Goal: Information Seeking & Learning: Check status

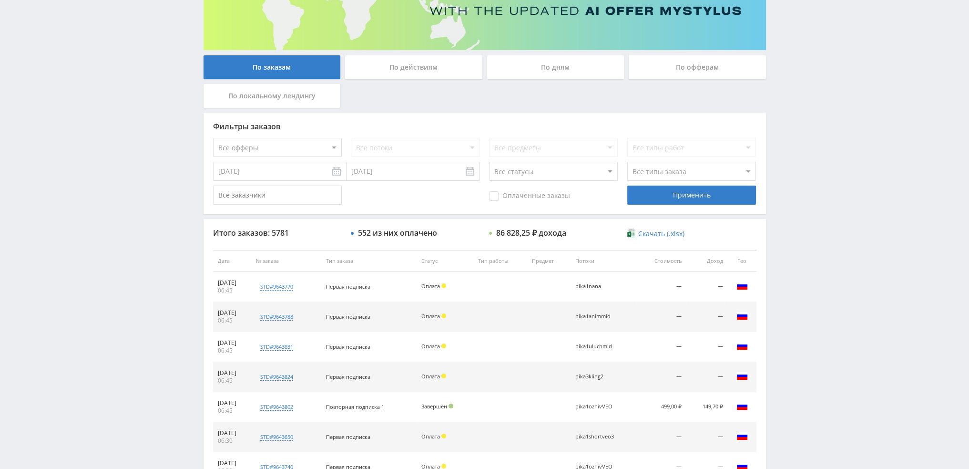
scroll to position [143, 0]
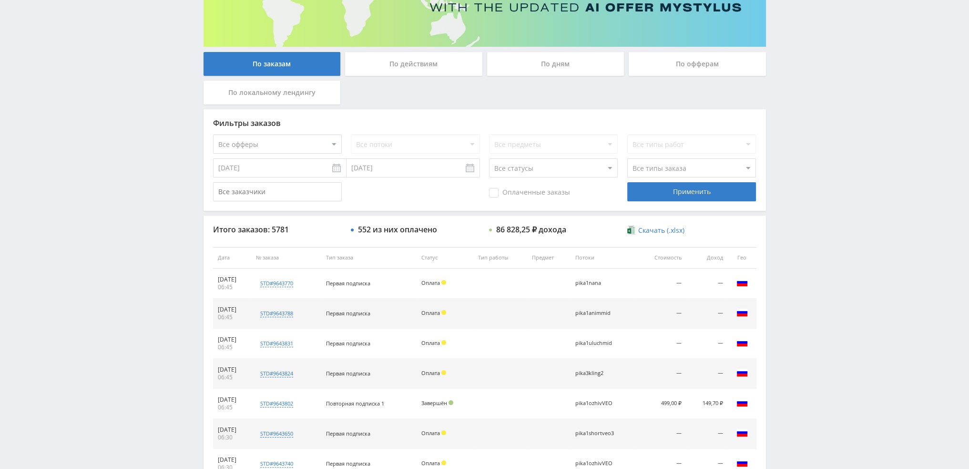
click at [542, 65] on div "По дням" at bounding box center [555, 64] width 137 height 24
click at [0, 0] on input "По дням" at bounding box center [0, 0] width 0 height 0
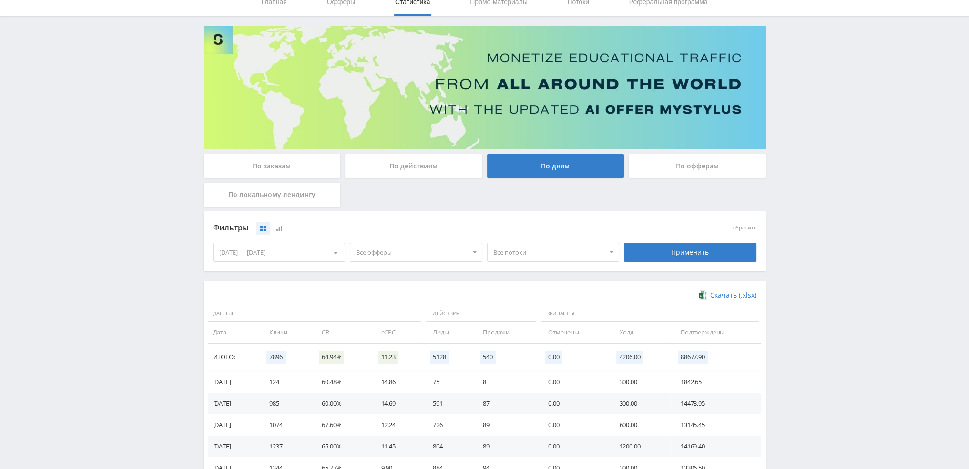
scroll to position [0, 0]
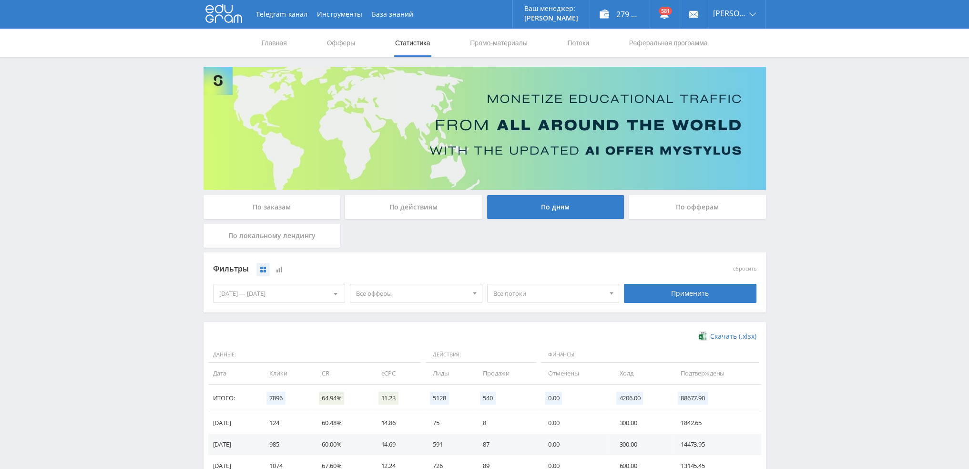
click at [406, 213] on div "По действиям" at bounding box center [413, 207] width 137 height 24
click at [0, 0] on input "По действиям" at bounding box center [0, 0] width 0 height 0
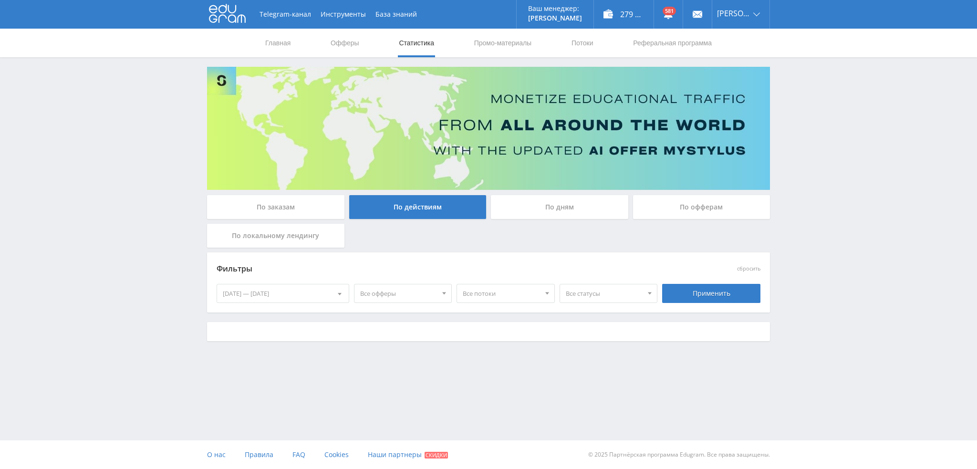
click at [303, 196] on div "По заказам" at bounding box center [275, 207] width 137 height 24
click at [0, 0] on input "По заказам" at bounding box center [0, 0] width 0 height 0
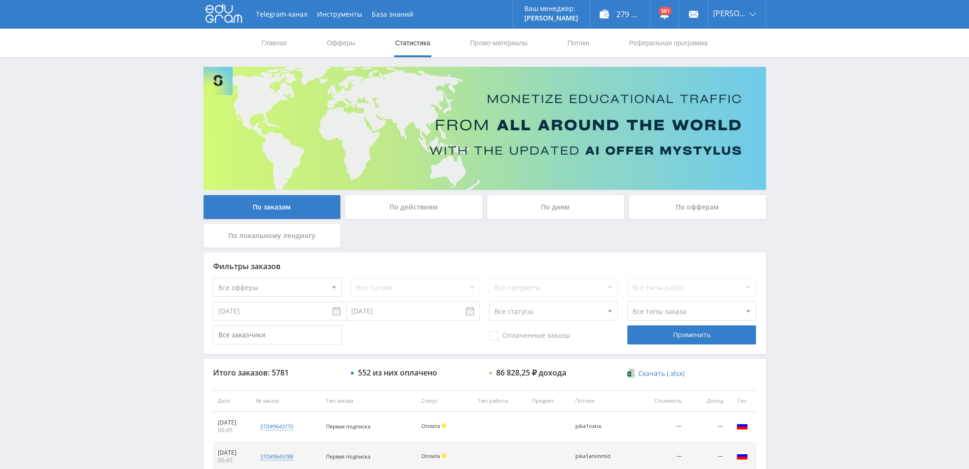
click at [272, 285] on select "Все офферы MyStylus MyStylus - Revshare Кэмп Studybay Автор24 Studybay Brazil S…" at bounding box center [277, 287] width 129 height 19
select select "340"
click at [691, 340] on div "Применить" at bounding box center [692, 334] width 129 height 19
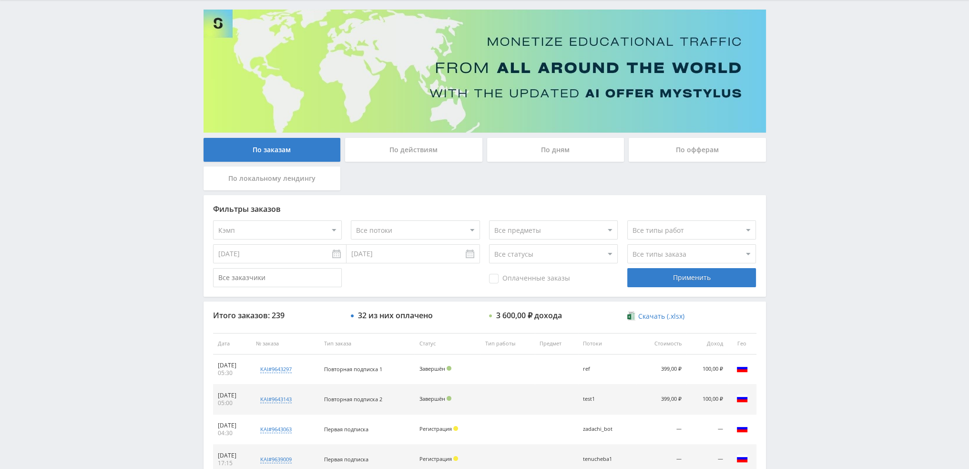
scroll to position [330, 0]
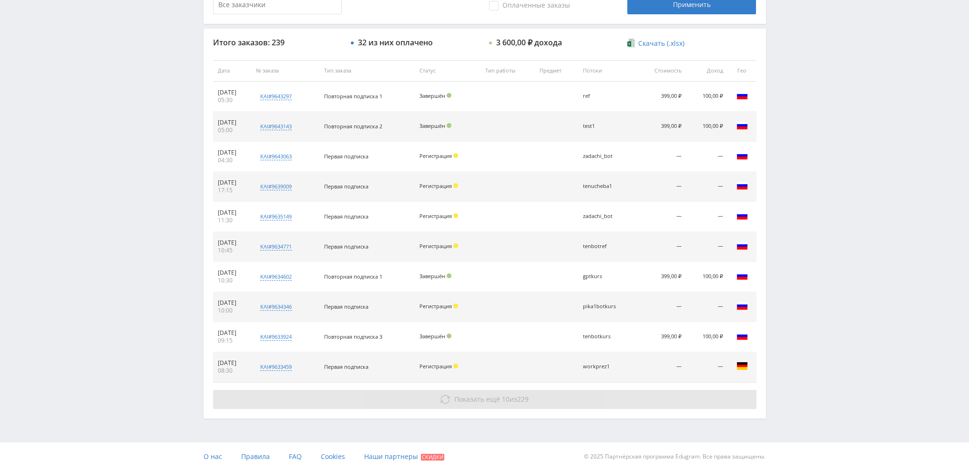
click at [534, 392] on button "Показать ещё 10 из 229" at bounding box center [485, 399] width 544 height 19
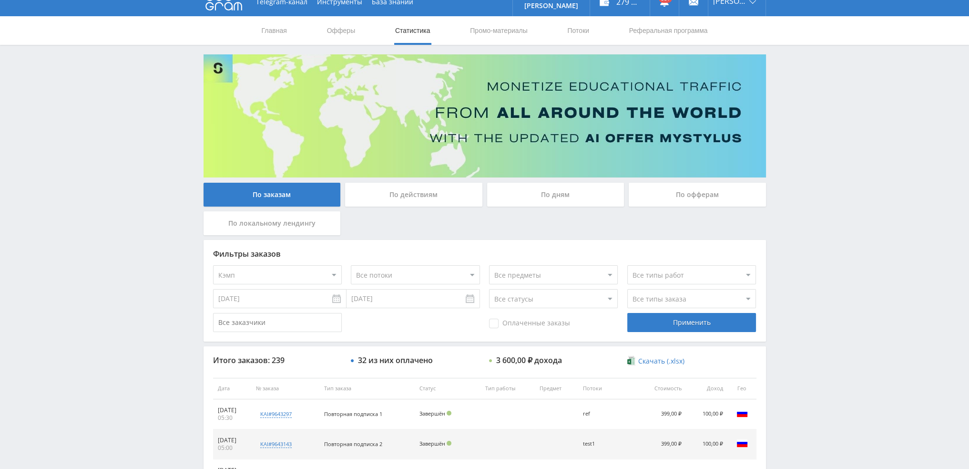
scroll to position [0, 0]
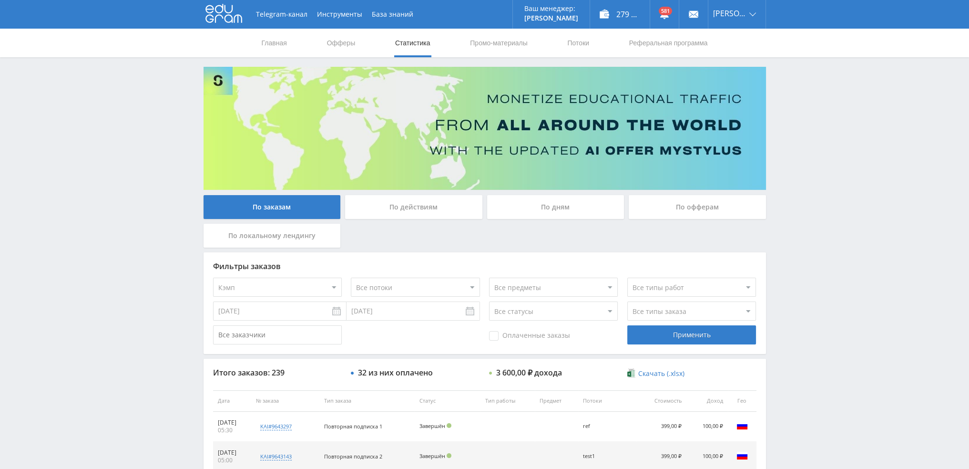
click at [250, 290] on select "Все офферы MyStylus MyStylus - Revshare Кэмп Studybay Автор24 Studybay Brazil S…" at bounding box center [277, 287] width 129 height 19
click at [674, 307] on select "Все типы заказа Ребилл Новый заказ" at bounding box center [692, 310] width 129 height 19
click at [667, 293] on div "Все типы работ" at bounding box center [692, 287] width 129 height 19
click at [550, 316] on select "Все статусы В аукционе В работе На гарантии Завершен Возврат Черновик" at bounding box center [553, 310] width 129 height 19
click at [489, 301] on select "Все статусы В аукционе В работе На гарантии Завершен Возврат Черновик" at bounding box center [553, 310] width 129 height 19
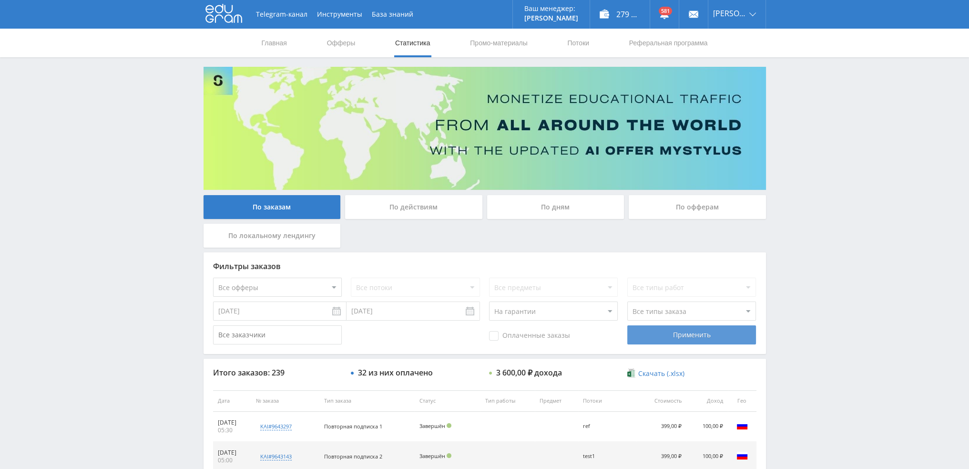
click at [681, 343] on div "Применить" at bounding box center [692, 334] width 129 height 19
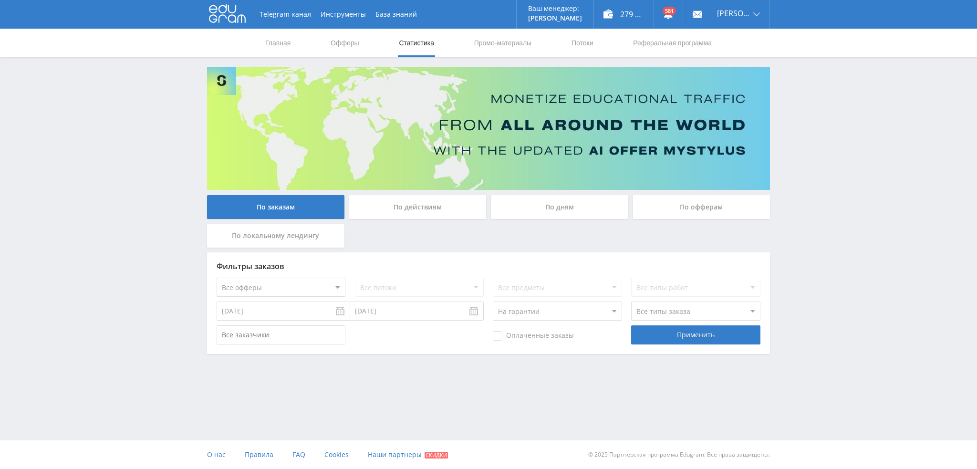
click at [526, 305] on select "Все статусы В аукционе В работе На гарантии Завершен Возврат Черновик" at bounding box center [557, 310] width 129 height 19
select select "-1"
click at [493, 301] on select "Все статусы В аукционе В работе На гарантии Завершен Возврат Черновик" at bounding box center [557, 310] width 129 height 19
click at [675, 338] on div "Применить" at bounding box center [695, 334] width 129 height 19
click at [696, 326] on div "Применить" at bounding box center [695, 334] width 129 height 19
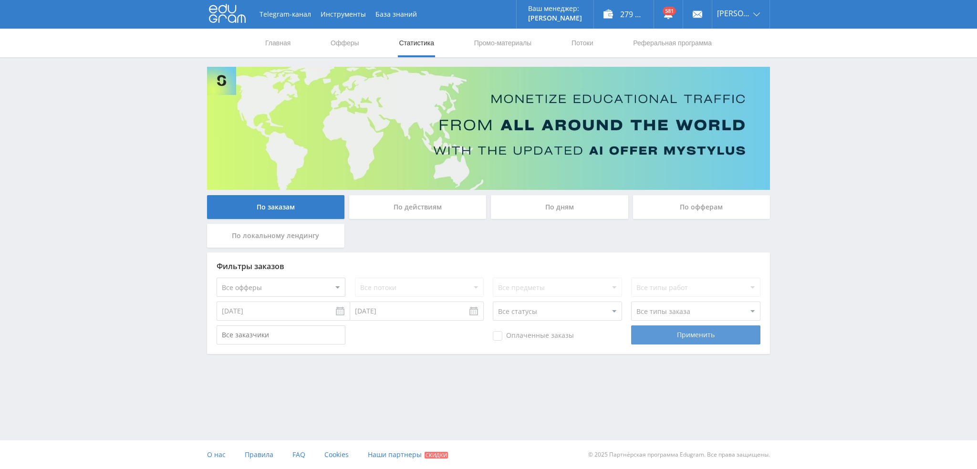
click at [695, 338] on div "Применить" at bounding box center [695, 334] width 129 height 19
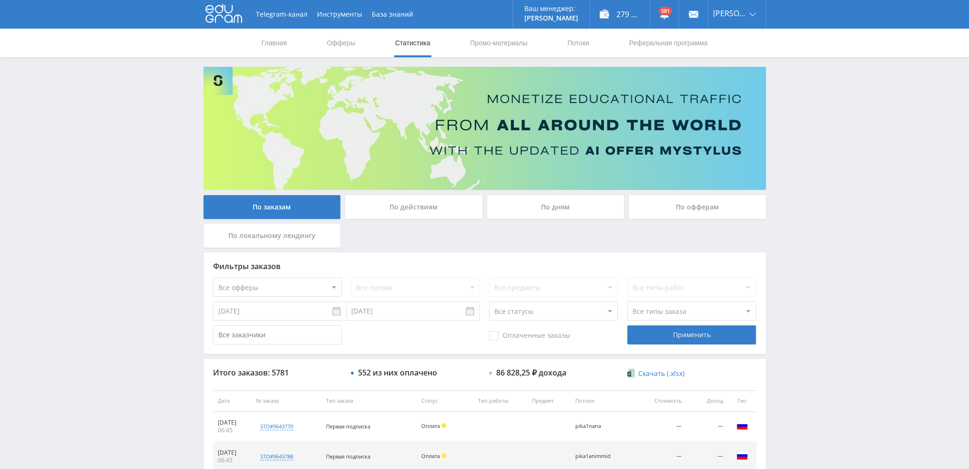
click at [542, 203] on div "По дням" at bounding box center [555, 207] width 137 height 24
click at [0, 0] on input "По дням" at bounding box center [0, 0] width 0 height 0
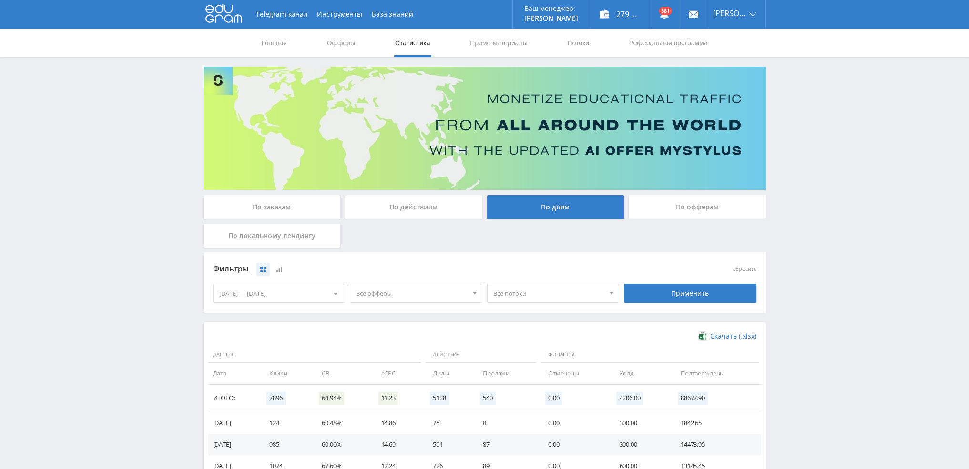
click at [402, 204] on div "По действиям" at bounding box center [413, 207] width 137 height 24
click at [0, 0] on input "По действиям" at bounding box center [0, 0] width 0 height 0
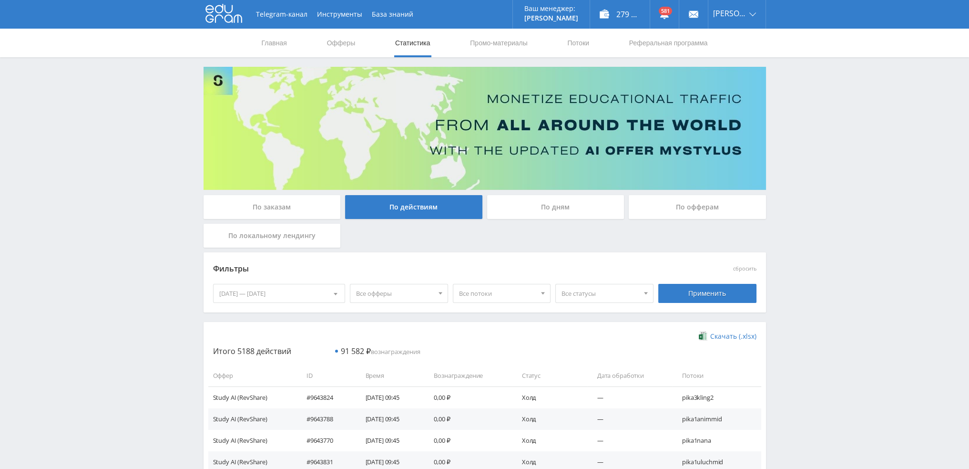
click at [299, 202] on div "По заказам" at bounding box center [272, 207] width 137 height 24
click at [0, 0] on input "По заказам" at bounding box center [0, 0] width 0 height 0
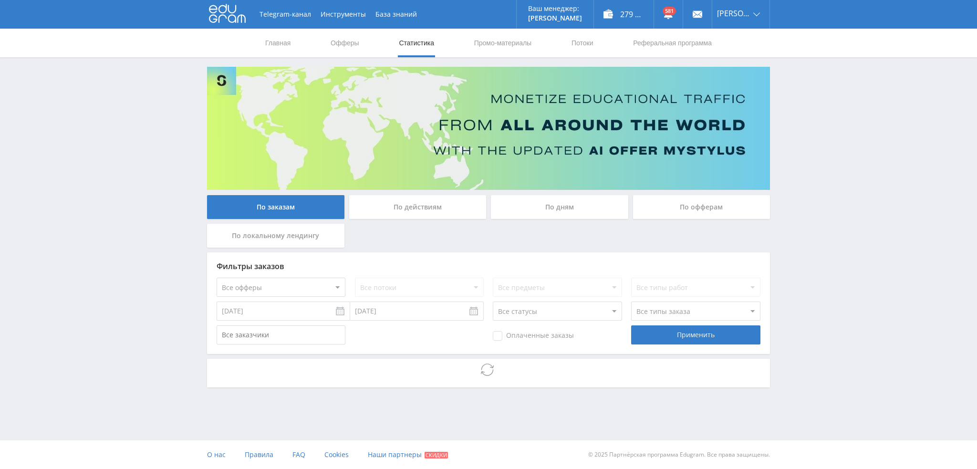
click at [531, 307] on select "Все статусы В аукционе В работе На гарантии Завершен Возврат Черновик" at bounding box center [557, 310] width 129 height 19
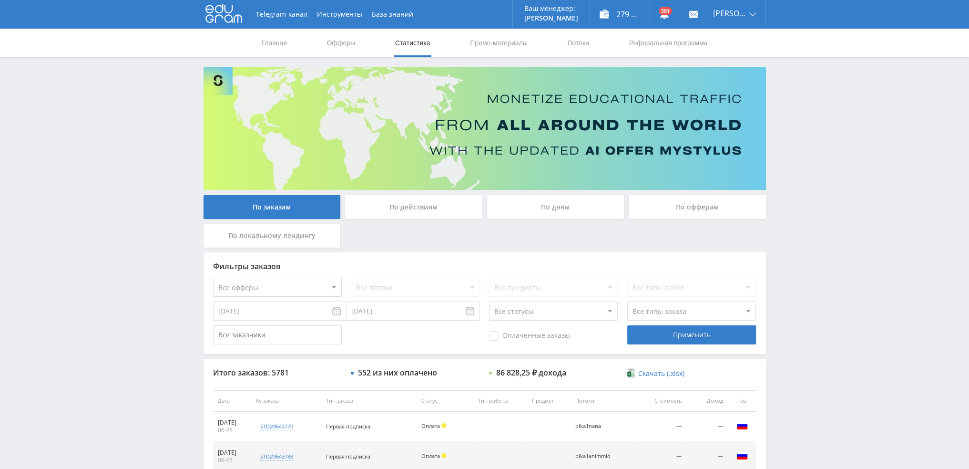
click at [531, 307] on select "Все статусы В аукционе В работе На гарантии Завершен Возврат Черновик" at bounding box center [553, 310] width 129 height 19
click at [415, 223] on div "По действиям" at bounding box center [414, 209] width 142 height 29
click at [414, 212] on div "По действиям" at bounding box center [413, 207] width 137 height 24
click at [0, 0] on input "По действиям" at bounding box center [0, 0] width 0 height 0
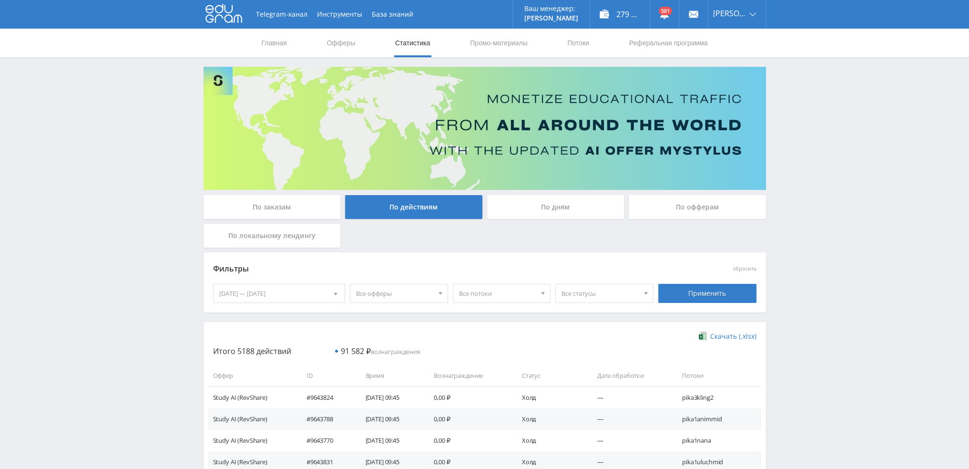
click at [511, 293] on span "Все потоки" at bounding box center [497, 293] width 77 height 18
click at [569, 293] on span "Все статусы" at bounding box center [600, 293] width 77 height 18
click at [588, 328] on button "Холд" at bounding box center [604, 324] width 97 height 13
click at [723, 306] on div "Применить" at bounding box center [707, 293] width 103 height 27
click at [721, 293] on div "Применить" at bounding box center [708, 293] width 98 height 19
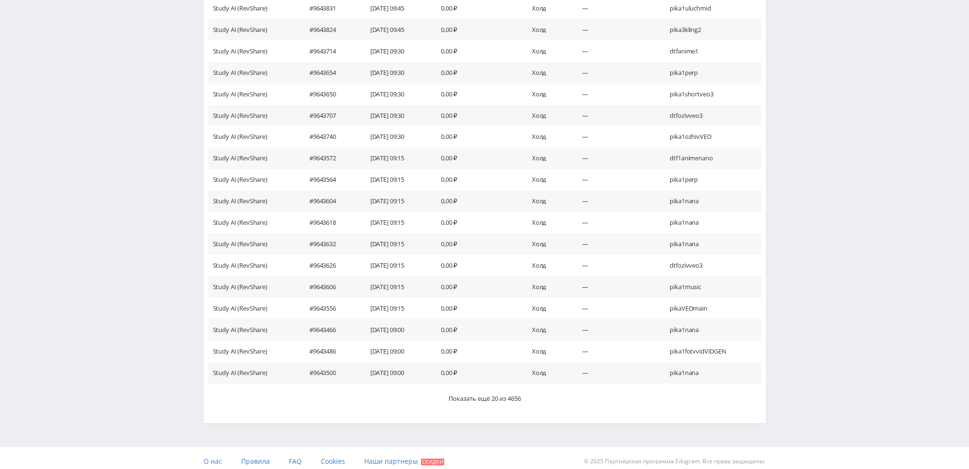
scroll to position [438, 0]
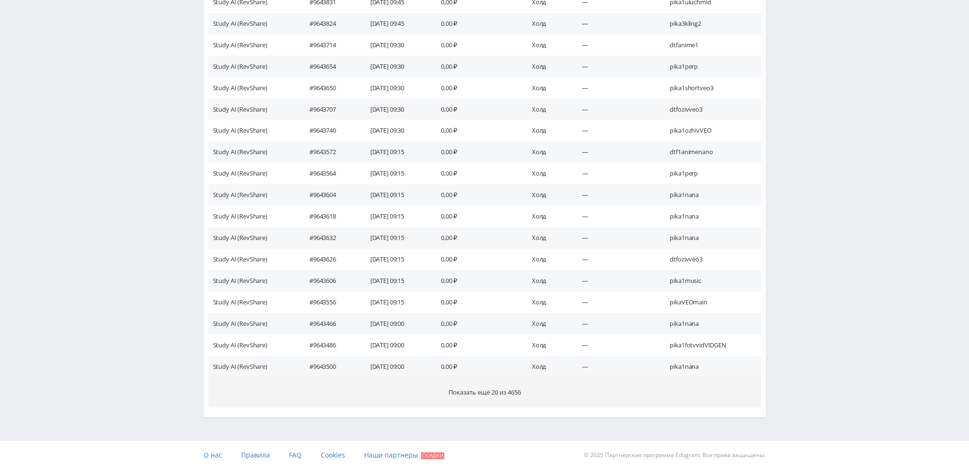
click at [516, 394] on span "Показать ещё 20 из 4656" at bounding box center [485, 392] width 72 height 9
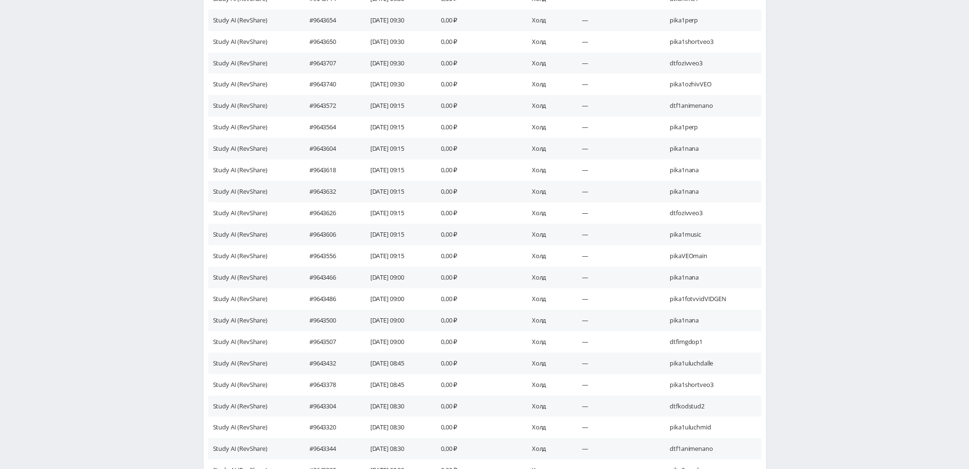
scroll to position [820, 0]
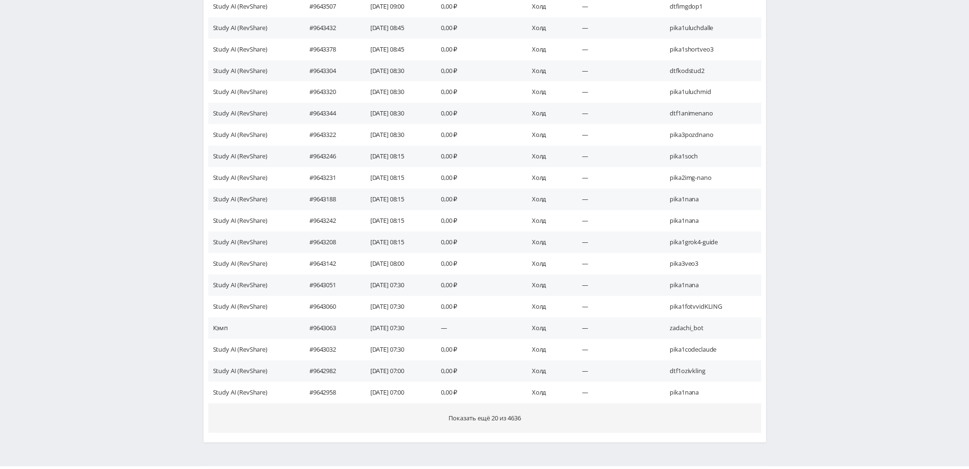
click at [508, 422] on button "Показать ещё 20 из 4636" at bounding box center [484, 418] width 553 height 30
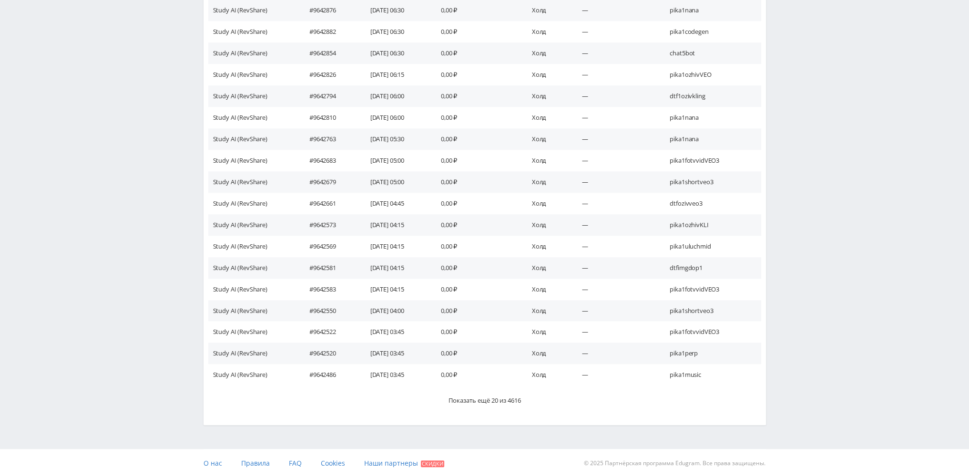
scroll to position [1274, 0]
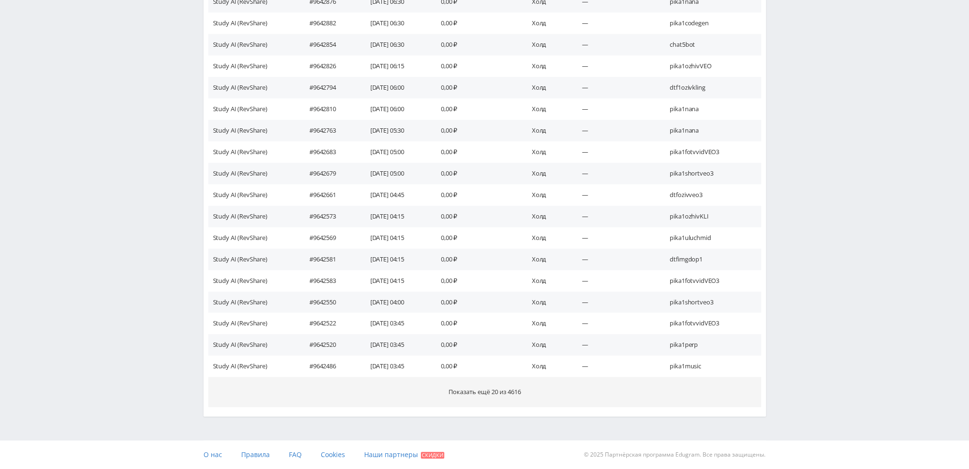
click at [507, 393] on span "Показать ещё 20 из 4616" at bounding box center [485, 391] width 72 height 9
click at [508, 389] on span "Показать ещё 20 из 4596" at bounding box center [485, 391] width 72 height 9
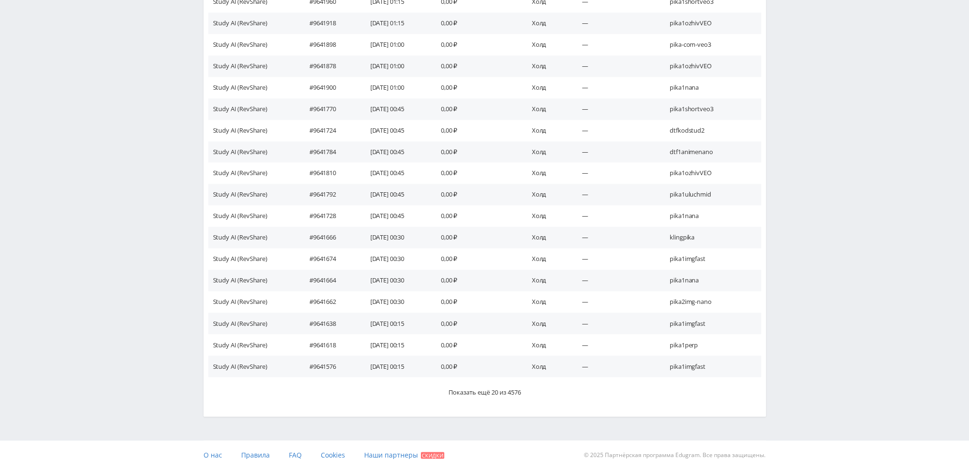
click at [508, 389] on span "Показать ещё 20 из 4576" at bounding box center [485, 391] width 72 height 9
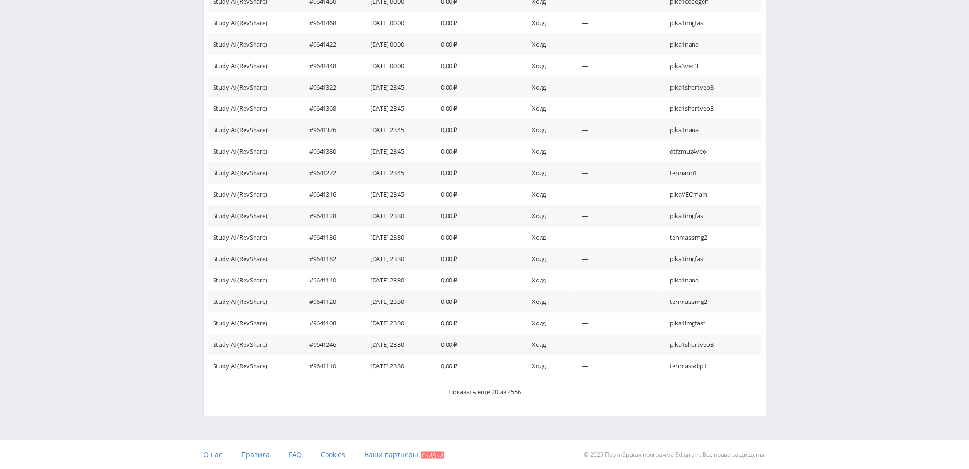
click at [508, 389] on span "Показать ещё 20 из 4556" at bounding box center [485, 391] width 72 height 9
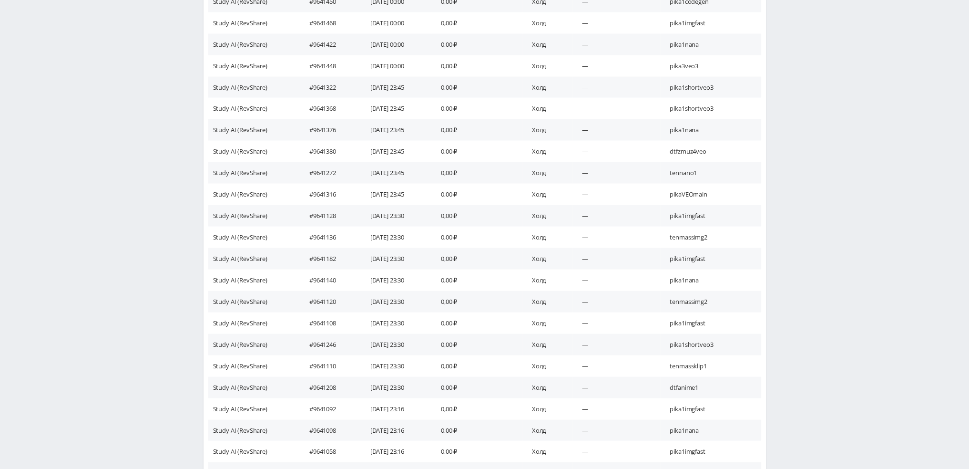
scroll to position [2903, 0]
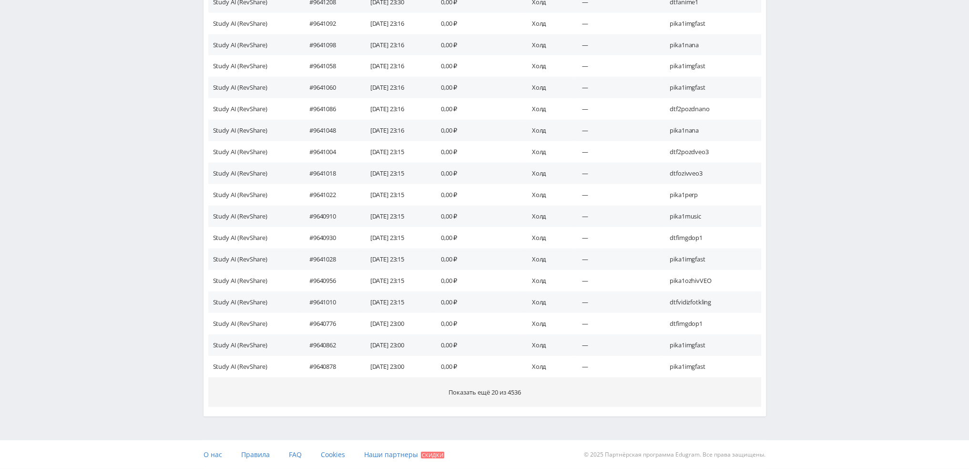
click at [505, 391] on span "Показать ещё 20 из 4536" at bounding box center [485, 392] width 72 height 9
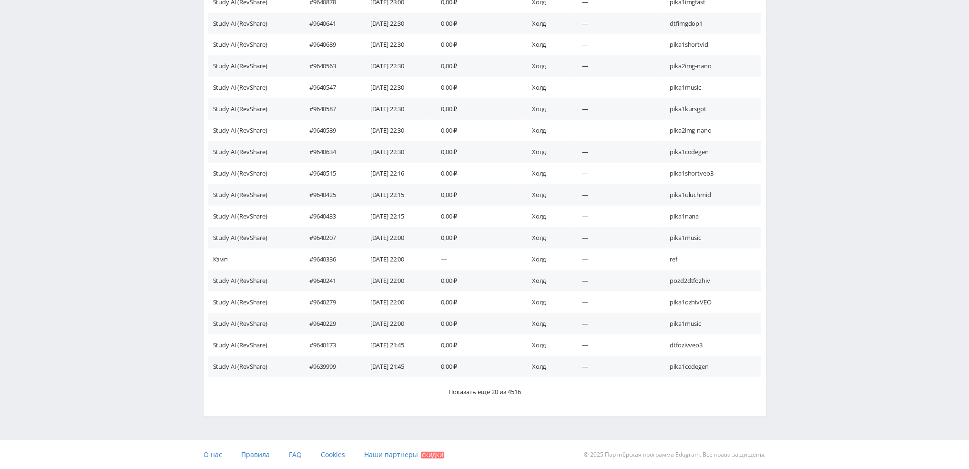
click at [505, 391] on span "Показать ещё 20 из 4516" at bounding box center [485, 391] width 72 height 9
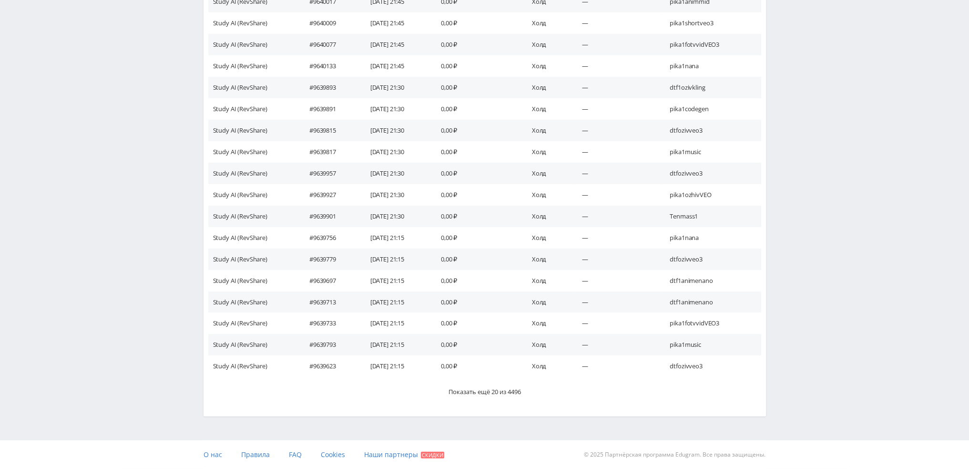
click at [505, 391] on span "Показать ещё 20 из 4496" at bounding box center [485, 391] width 72 height 9
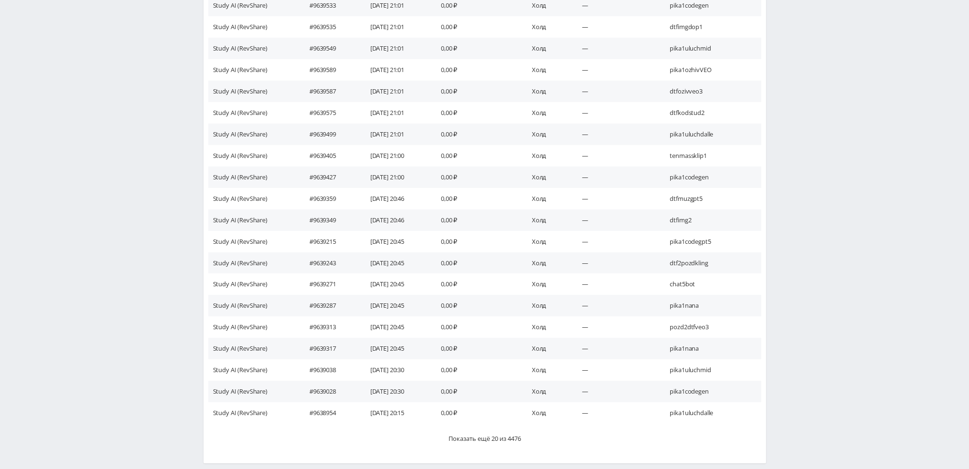
click at [505, 391] on td "0,00 ₽" at bounding box center [477, 391] width 91 height 21
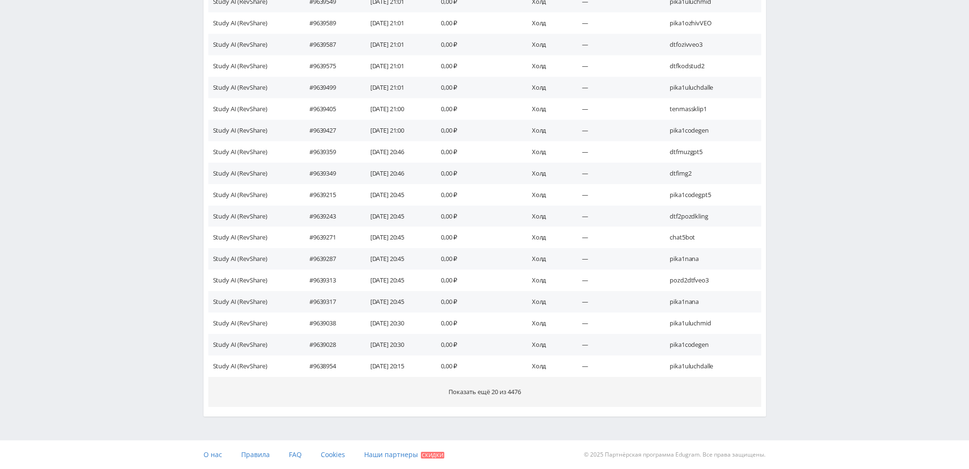
click at [505, 387] on button "Показать ещё 20 из 4476" at bounding box center [484, 392] width 553 height 30
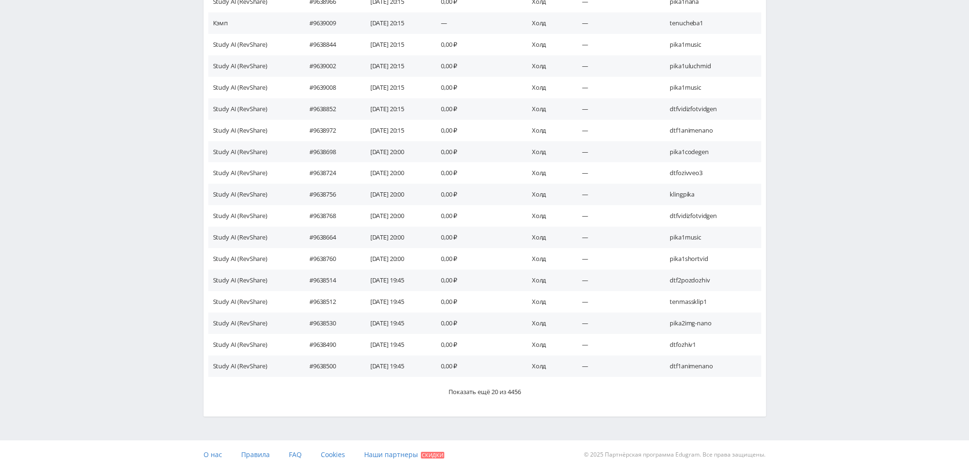
click at [505, 387] on span "Показать ещё 20 из 4456" at bounding box center [485, 391] width 72 height 9
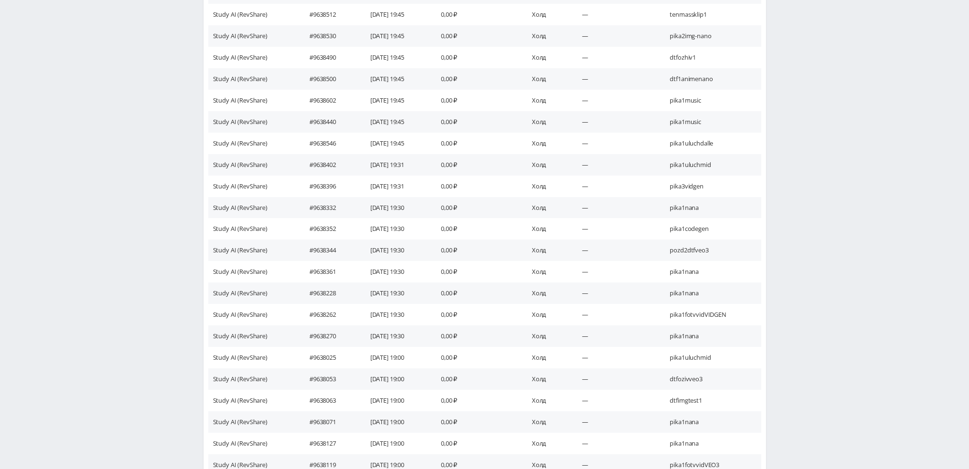
click at [505, 391] on td "0,00 ₽" at bounding box center [477, 400] width 91 height 21
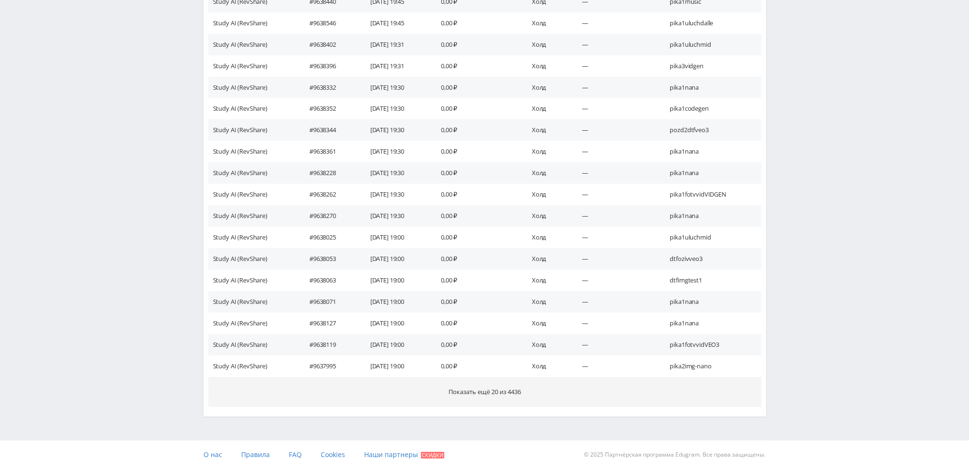
click at [504, 388] on span "Показать ещё 20 из 4436" at bounding box center [485, 391] width 72 height 9
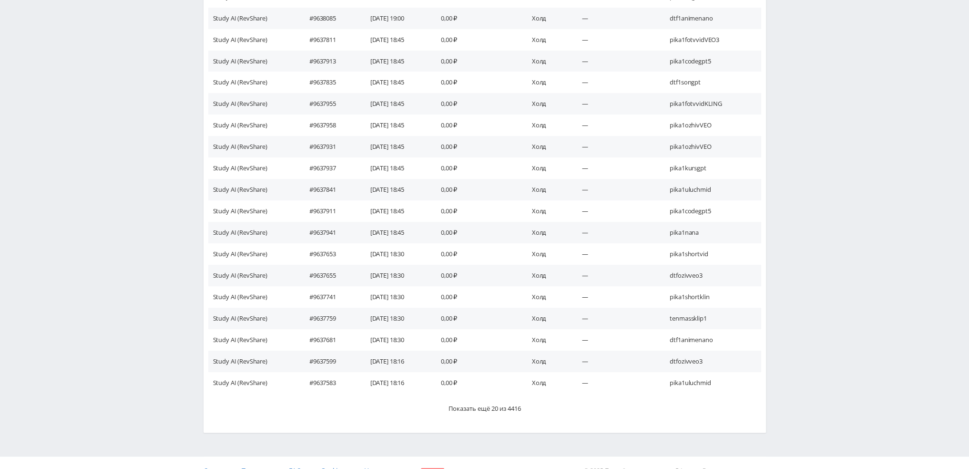
scroll to position [5304, 0]
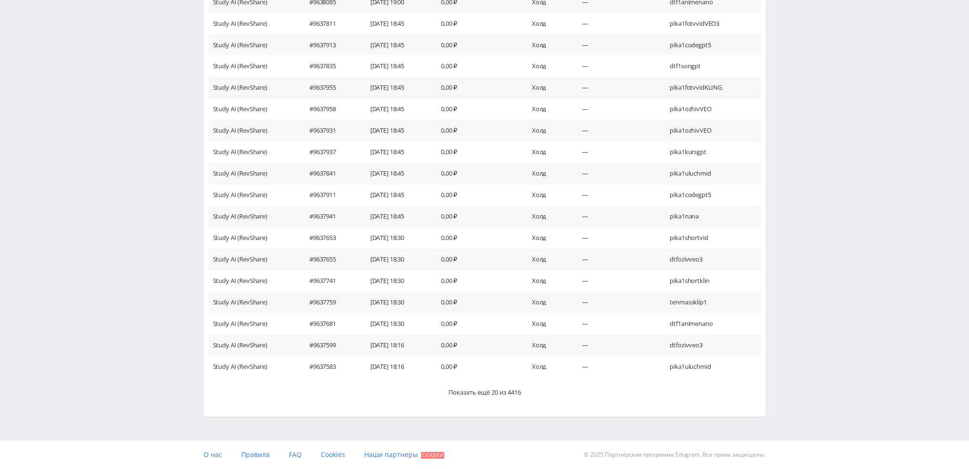
click at [504, 388] on span "Показать ещё 20 из 4416" at bounding box center [485, 392] width 72 height 9
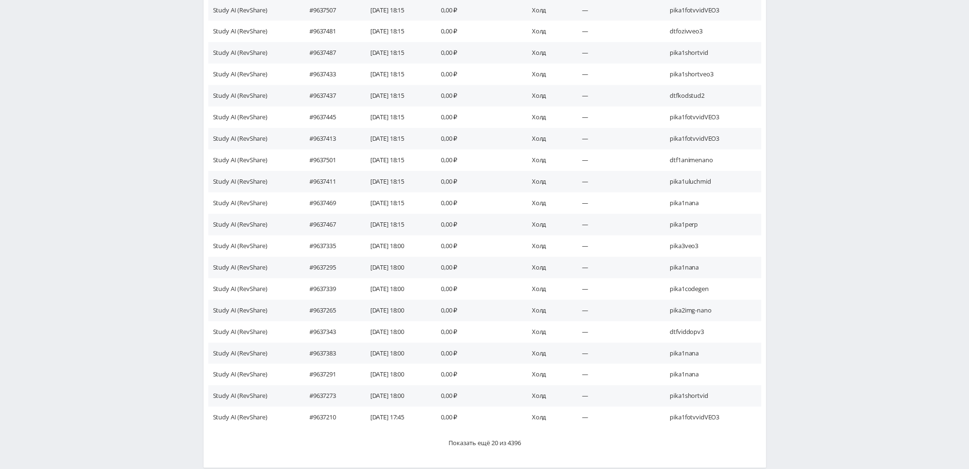
scroll to position [5732, 0]
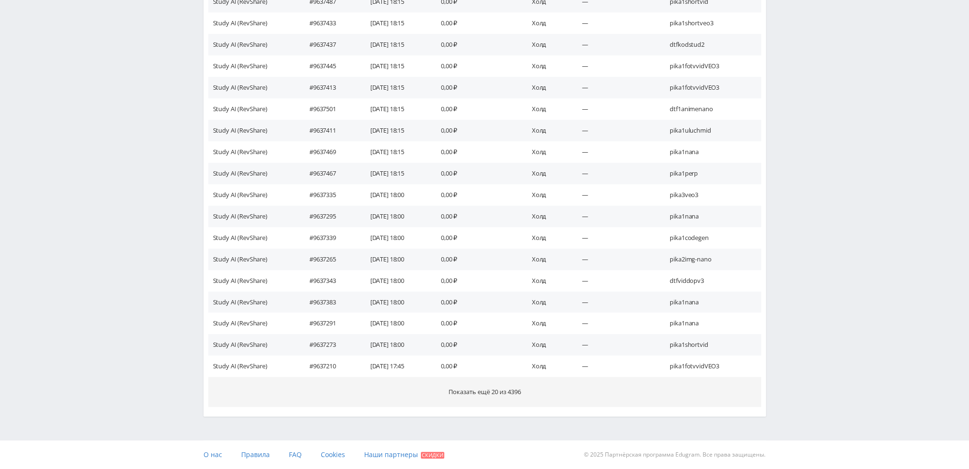
click at [503, 396] on span "Показать ещё 20 из 4396" at bounding box center [485, 391] width 72 height 9
click at [504, 402] on button "Показать ещё 20 из 4376" at bounding box center [484, 392] width 553 height 30
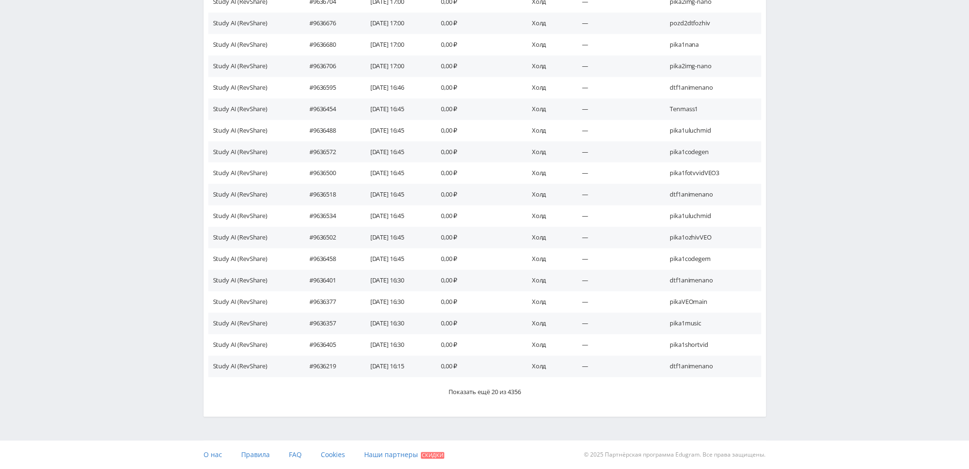
click at [504, 402] on button "Показать ещё 20 из 4356" at bounding box center [484, 392] width 553 height 30
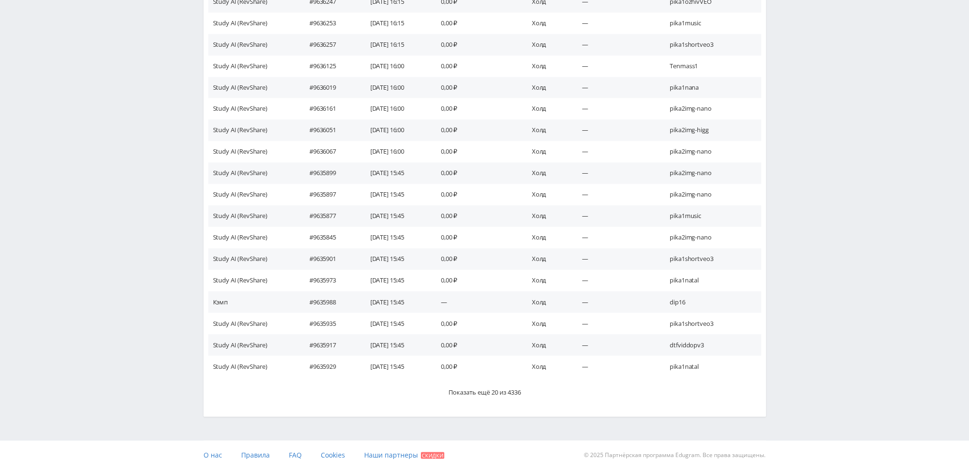
click at [504, 402] on button "Показать ещё 20 из 4336" at bounding box center [484, 392] width 553 height 30
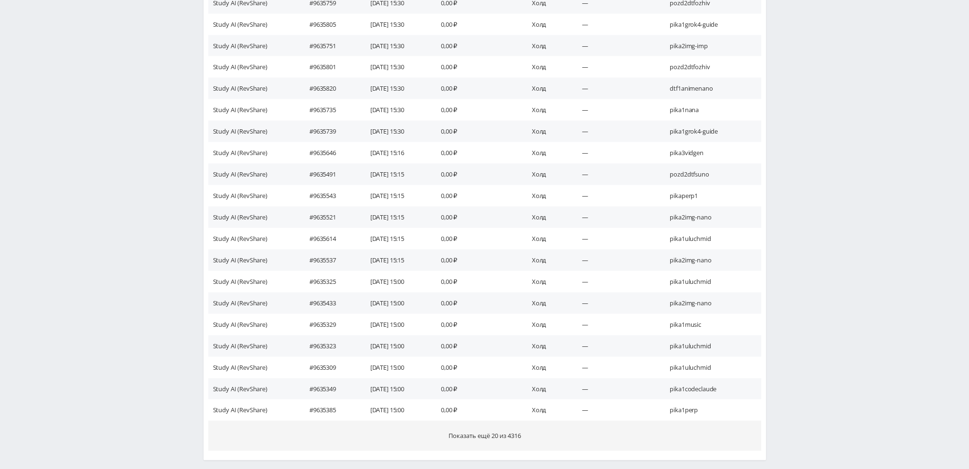
scroll to position [7405, 0]
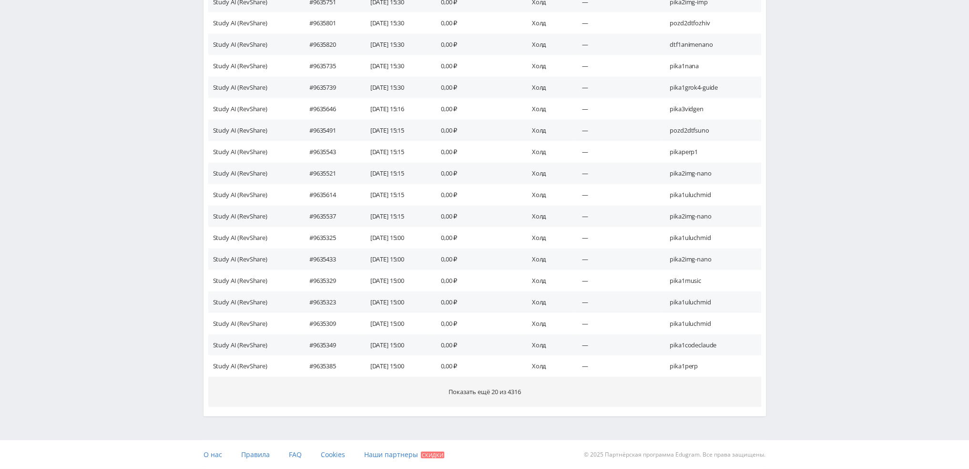
click at [503, 402] on button "Показать ещё 20 из 4316" at bounding box center [484, 392] width 553 height 30
click at [500, 399] on button "Показать ещё 20 из 4296" at bounding box center [484, 392] width 553 height 30
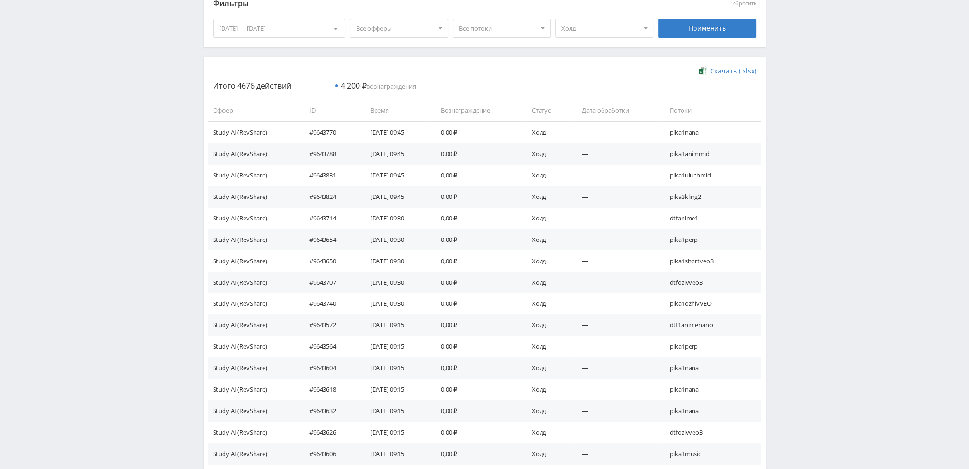
scroll to position [0, 0]
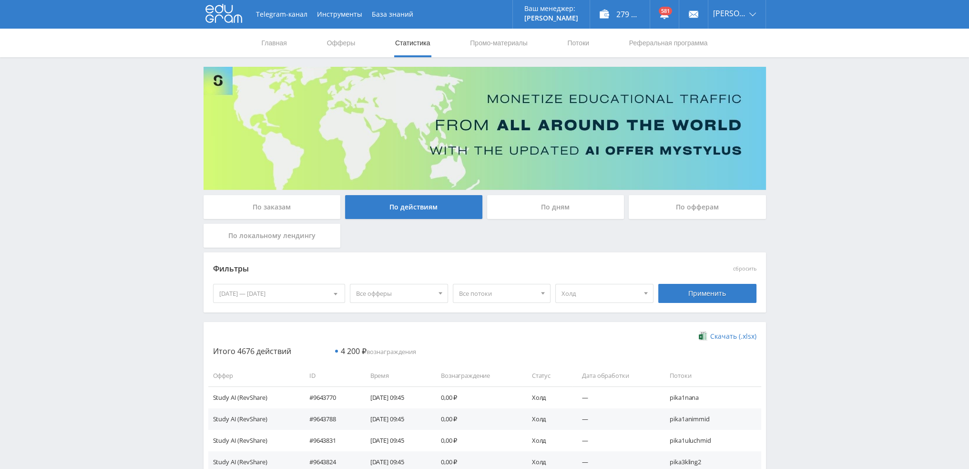
click at [361, 297] on span "Все офферы" at bounding box center [394, 293] width 77 height 18
click at [370, 348] on button "Кэмп" at bounding box center [405, 350] width 110 height 13
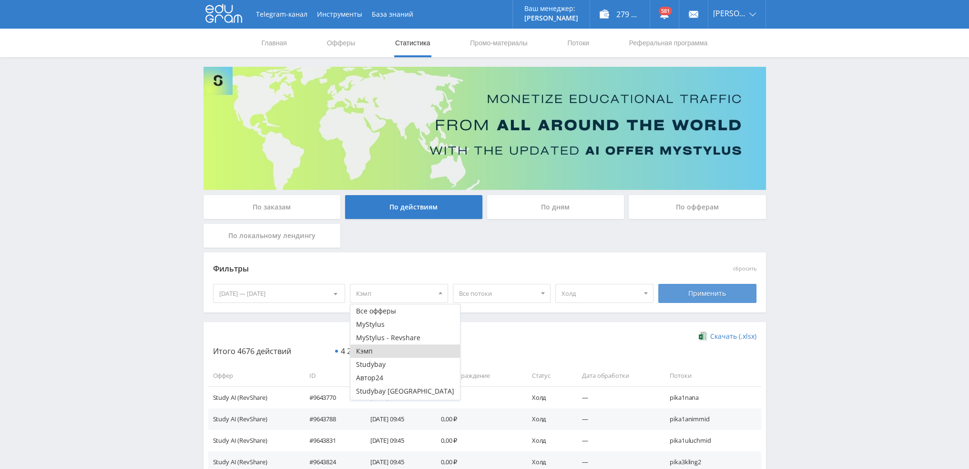
click at [727, 295] on div "Применить" at bounding box center [708, 293] width 98 height 19
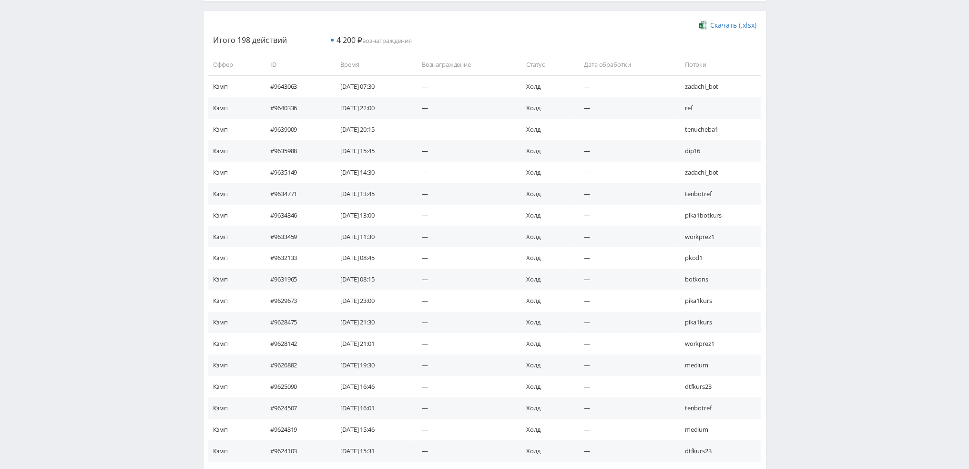
scroll to position [381, 0]
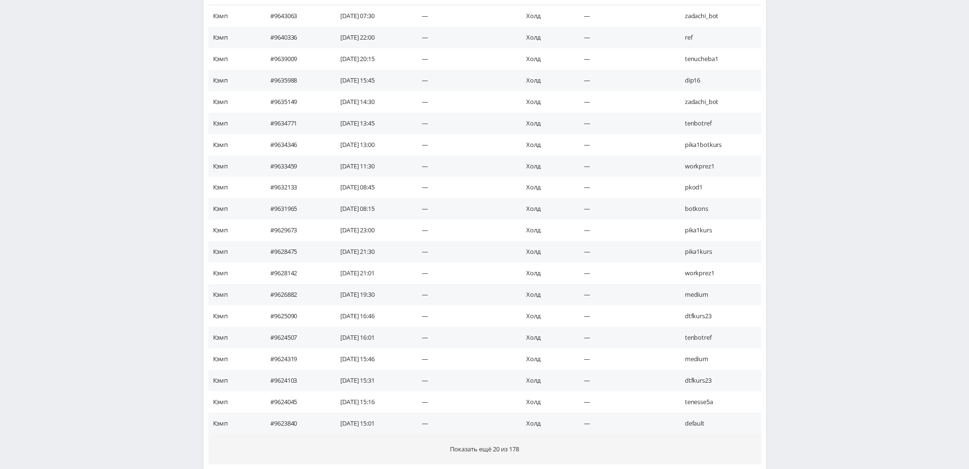
click at [471, 445] on span "Показать ещё 20 из 178" at bounding box center [484, 448] width 69 height 9
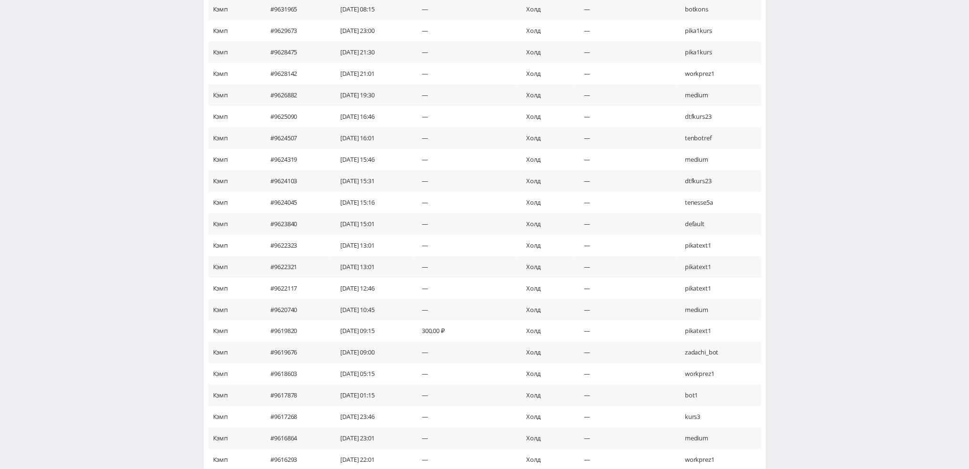
scroll to position [867, 0]
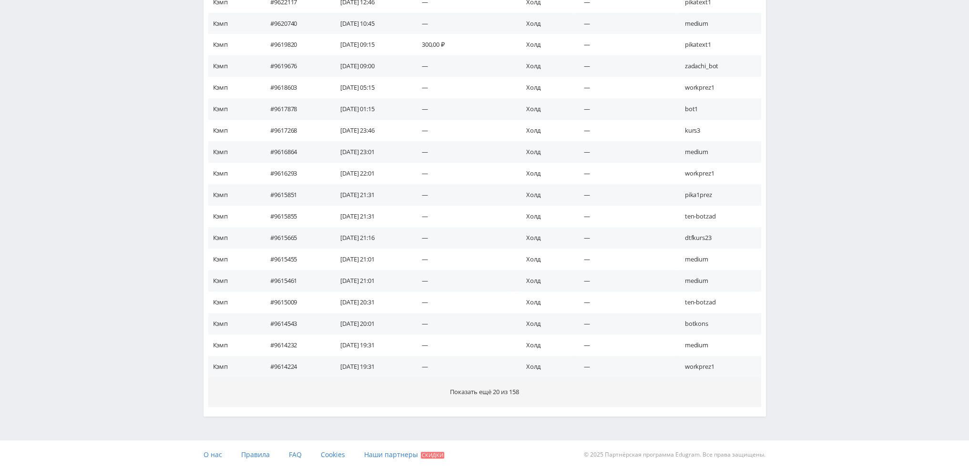
click at [500, 395] on span "Показать ещё 20 из 158" at bounding box center [484, 391] width 69 height 9
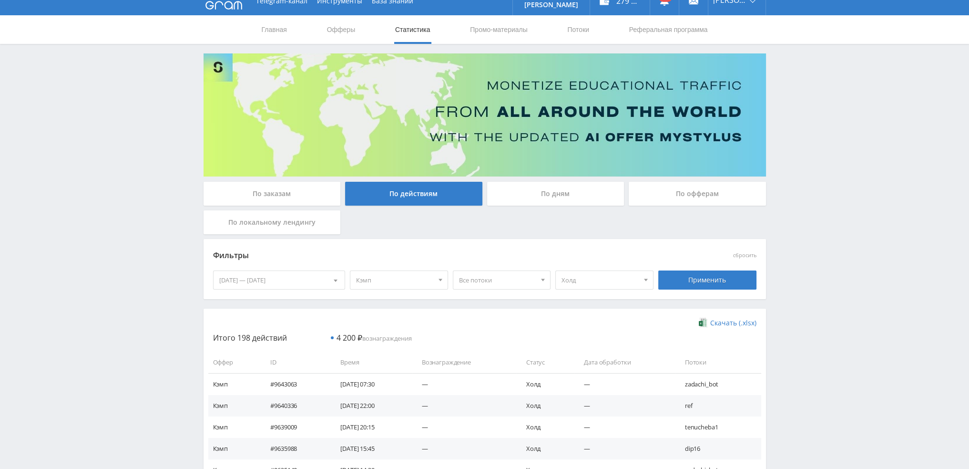
scroll to position [0, 0]
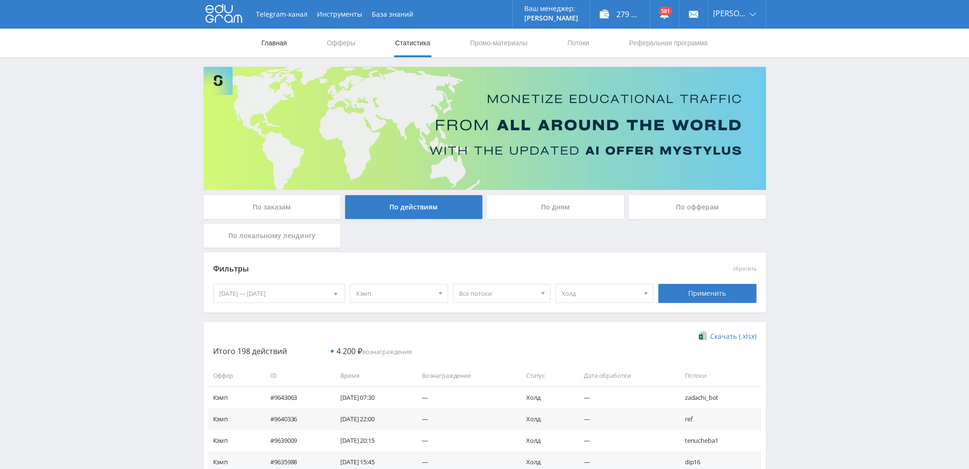
click at [279, 44] on link "Главная" at bounding box center [274, 43] width 27 height 29
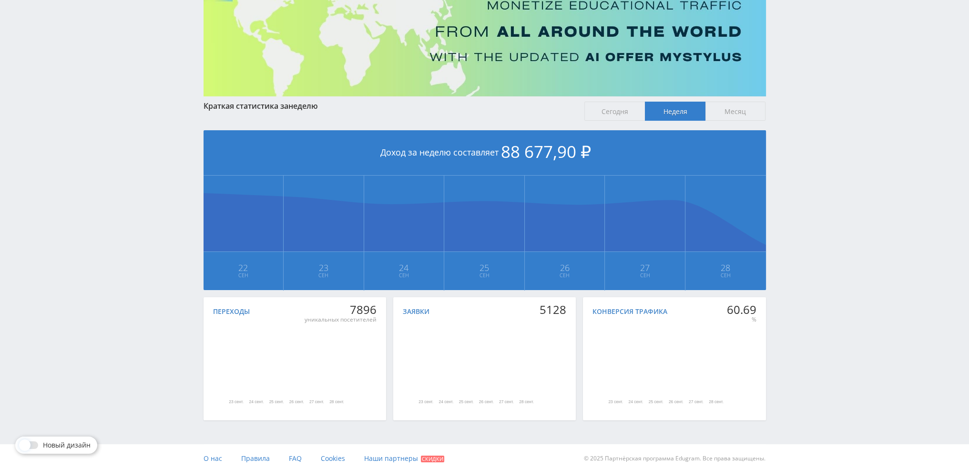
scroll to position [97, 0]
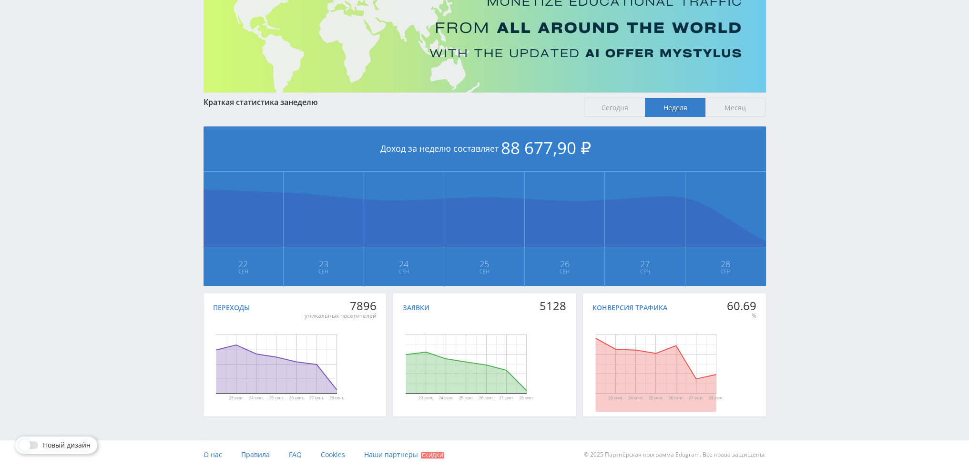
click at [673, 110] on span "Неделя" at bounding box center [675, 107] width 61 height 19
click at [0, 0] on input "Неделя" at bounding box center [0, 0] width 0 height 0
click at [729, 108] on span "Месяц" at bounding box center [736, 107] width 61 height 19
click at [0, 0] on input "Месяц" at bounding box center [0, 0] width 0 height 0
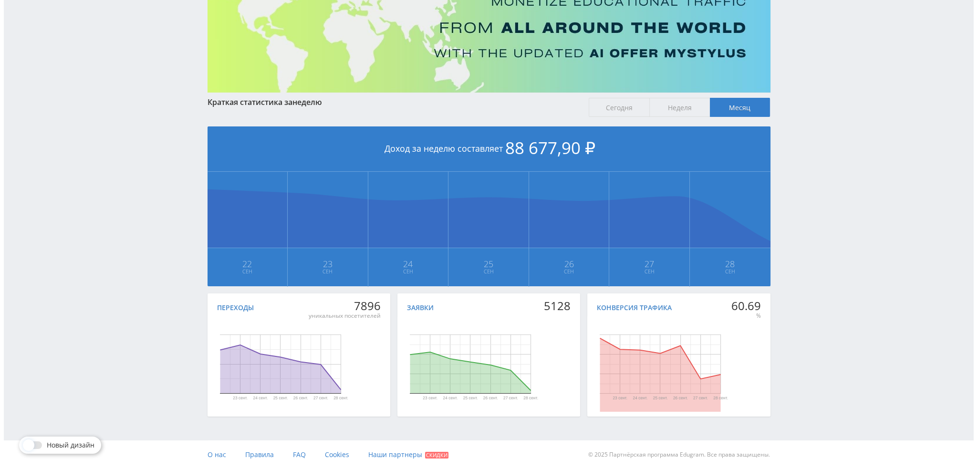
scroll to position [0, 0]
